Goal: Transaction & Acquisition: Download file/media

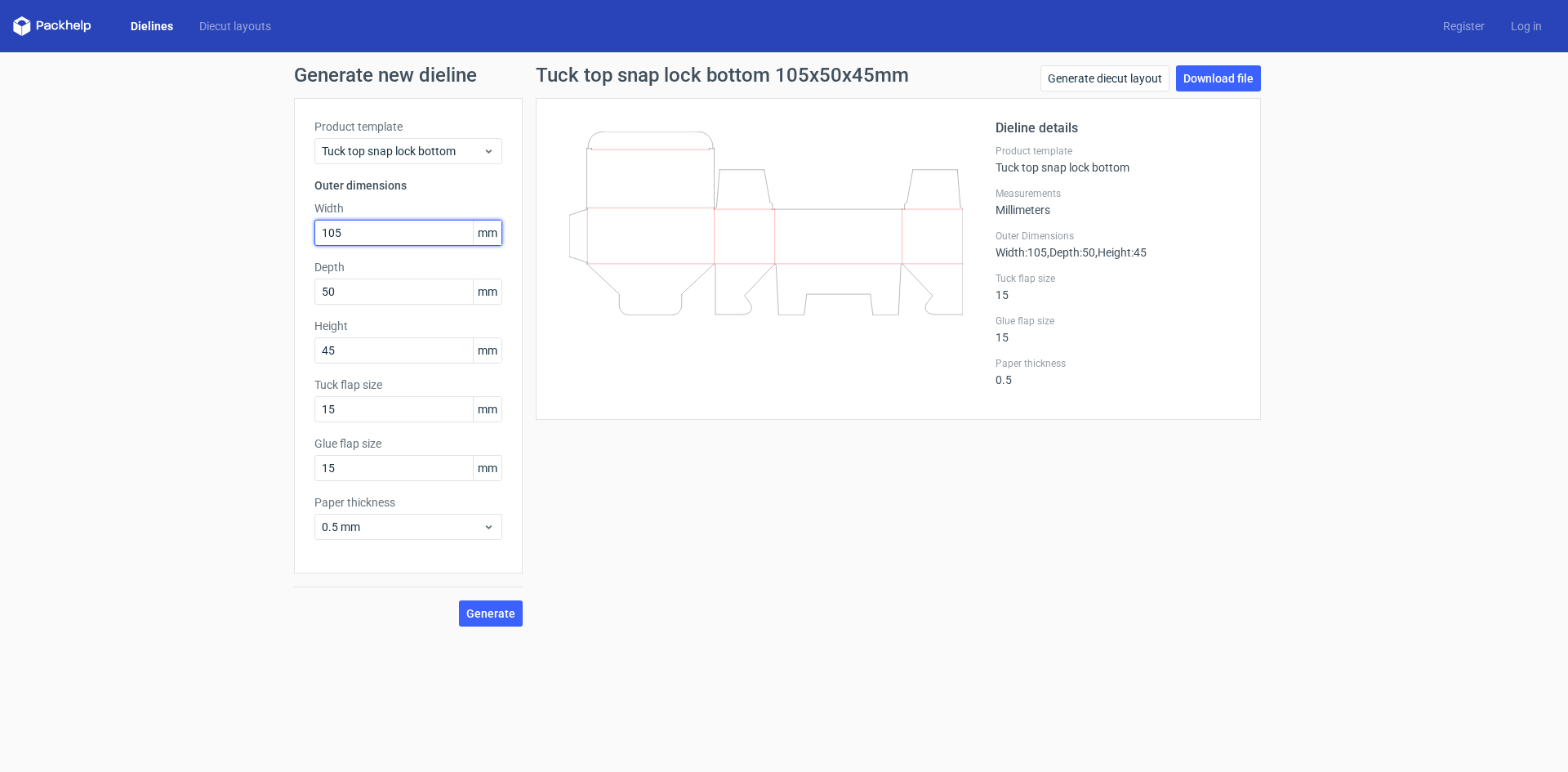
click at [376, 234] on input "105" at bounding box center [408, 232] width 188 height 26
drag, startPoint x: 383, startPoint y: 233, endPoint x: 268, endPoint y: 231, distance: 115.0
click at [268, 231] on div "Generate new dieline Product template Tuck top snap lock bottom Outer dimension…" at bounding box center [784, 346] width 1568 height 587
type input "125"
drag, startPoint x: 378, startPoint y: 294, endPoint x: 237, endPoint y: 300, distance: 141.1
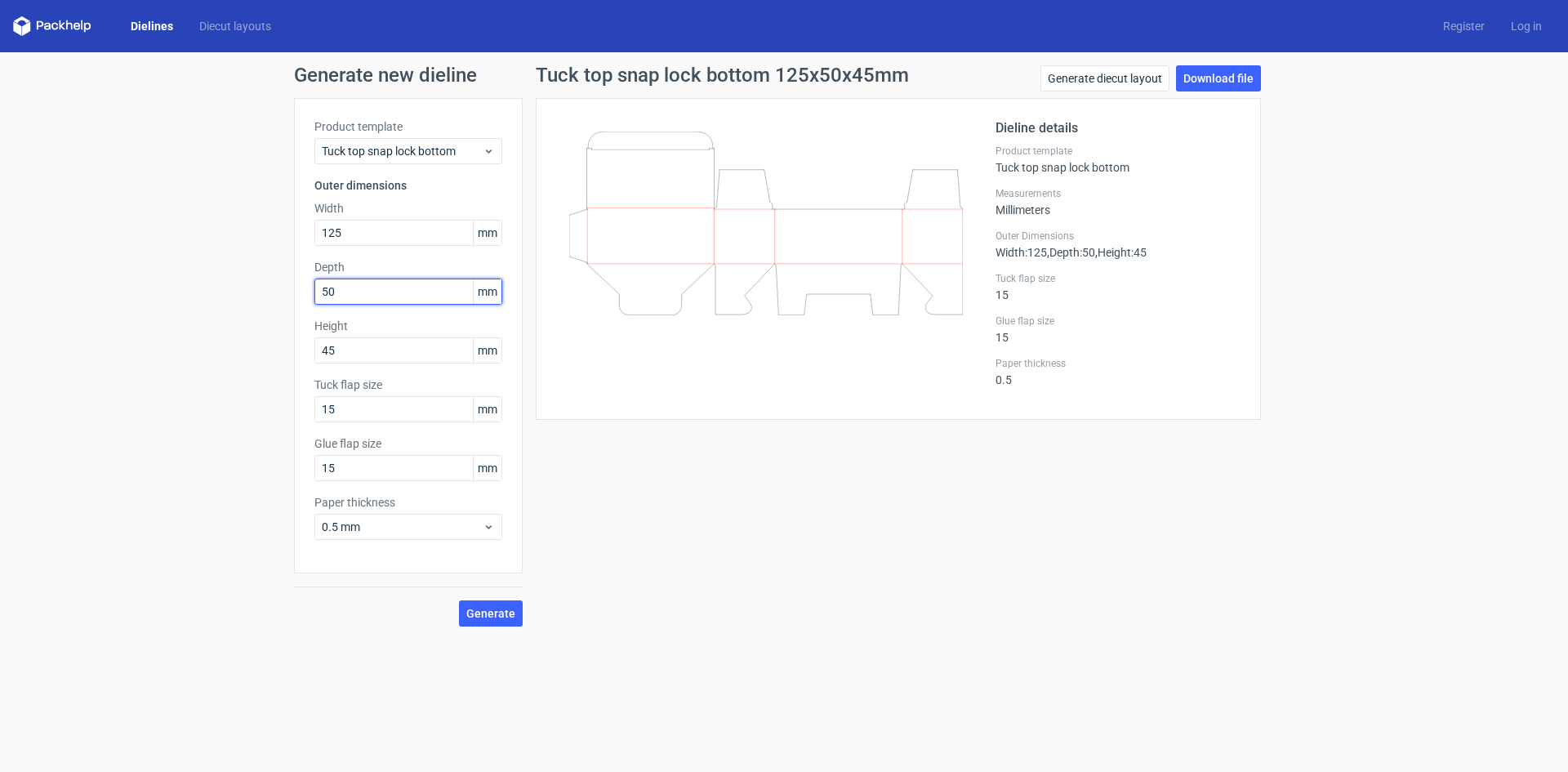
click at [237, 300] on div "Generate new dieline Product template Tuck top snap lock bottom Outer dimension…" at bounding box center [784, 346] width 1568 height 587
type input "70"
drag, startPoint x: 358, startPoint y: 354, endPoint x: 296, endPoint y: 352, distance: 62.0
click at [296, 352] on div "Product template Tuck top snap lock bottom Outer dimensions Width 125 mm Depth …" at bounding box center [408, 335] width 229 height 476
type input "80"
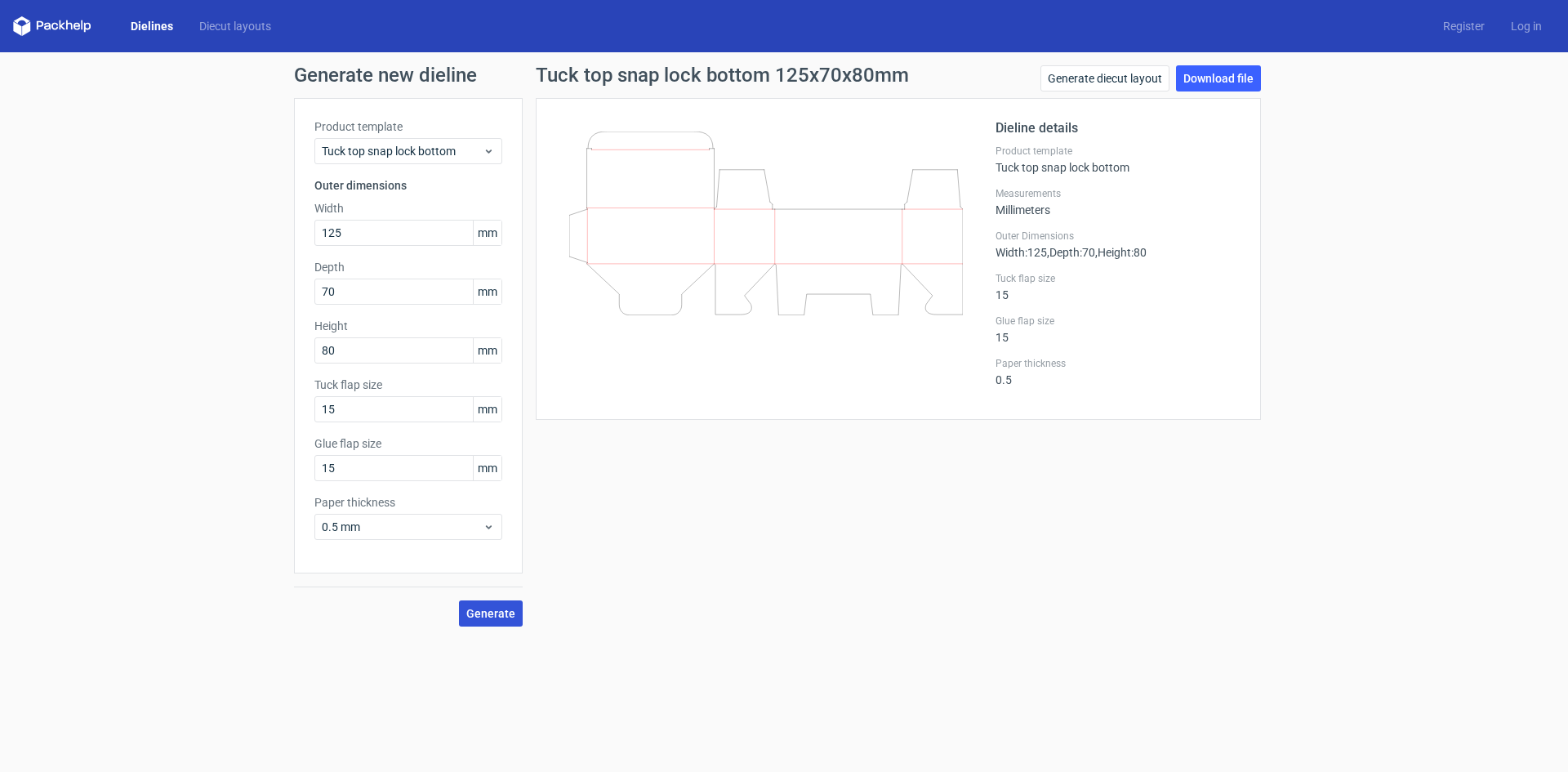
click at [510, 617] on span "Generate" at bounding box center [490, 613] width 49 height 11
click at [1208, 76] on link "Download file" at bounding box center [1218, 78] width 85 height 26
